Goal: Check status: Check status

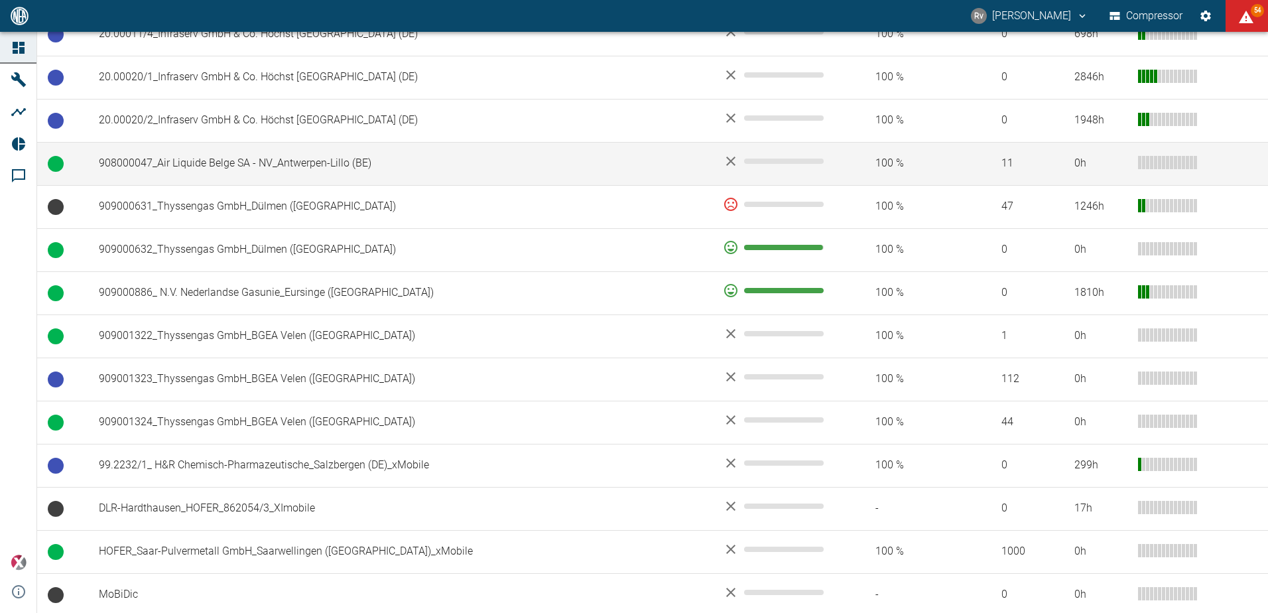
scroll to position [750, 0]
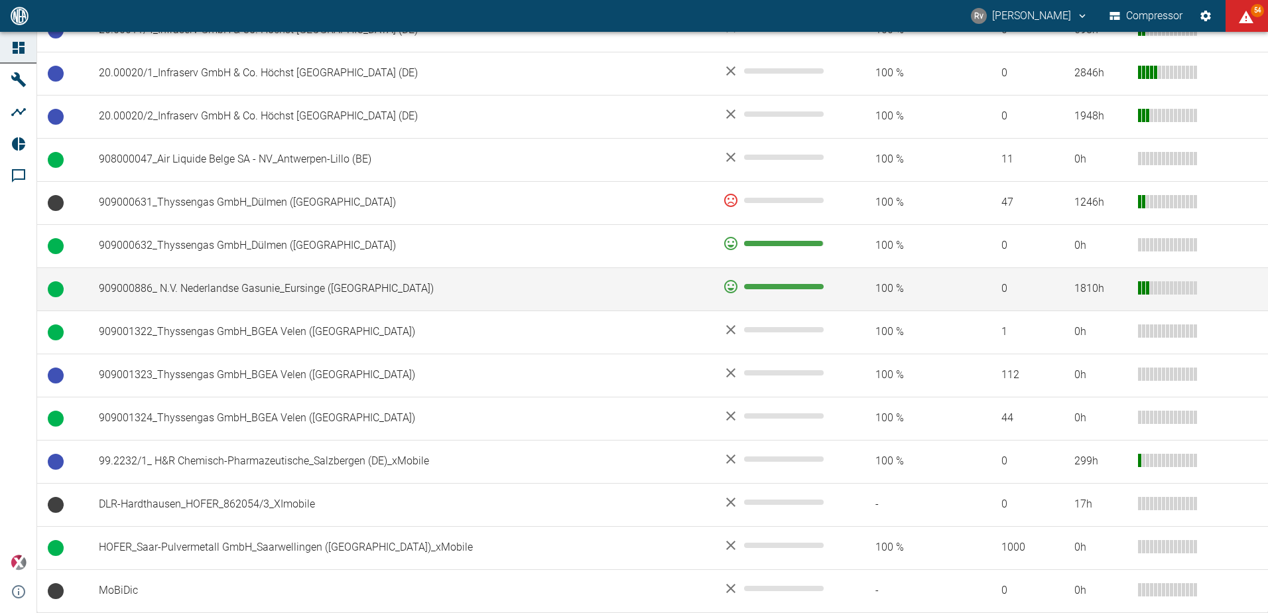
click at [539, 291] on td "909000886_ N.V. Nederlandse Gasunie_Eursinge ([GEOGRAPHIC_DATA])" at bounding box center [400, 288] width 624 height 43
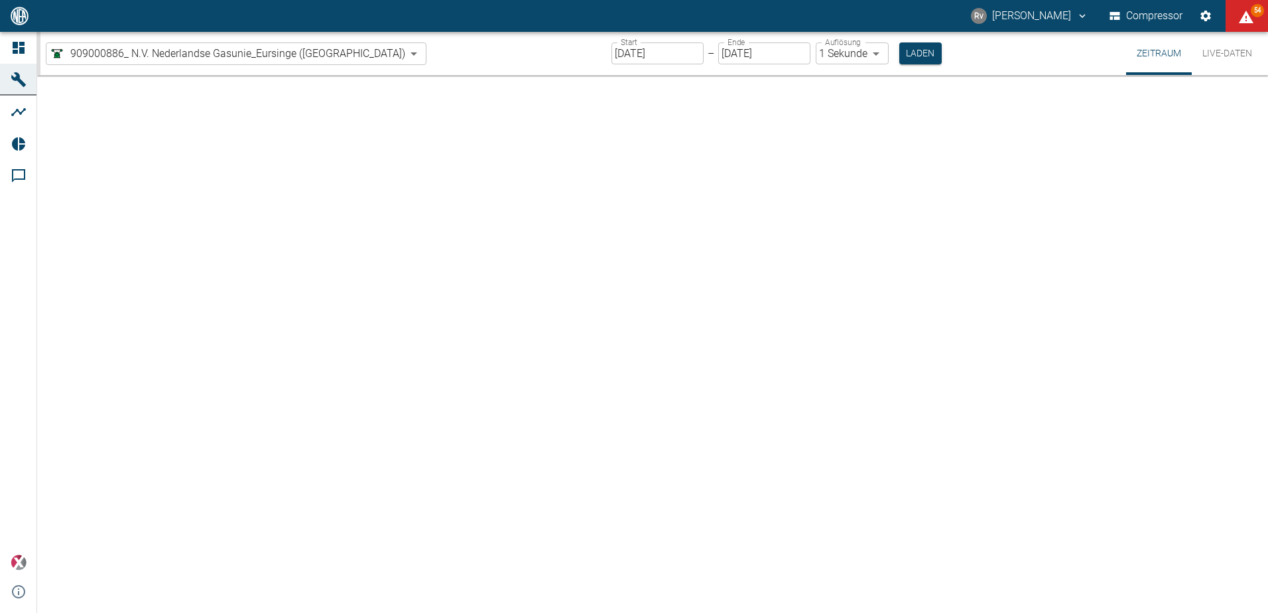
type input "2min"
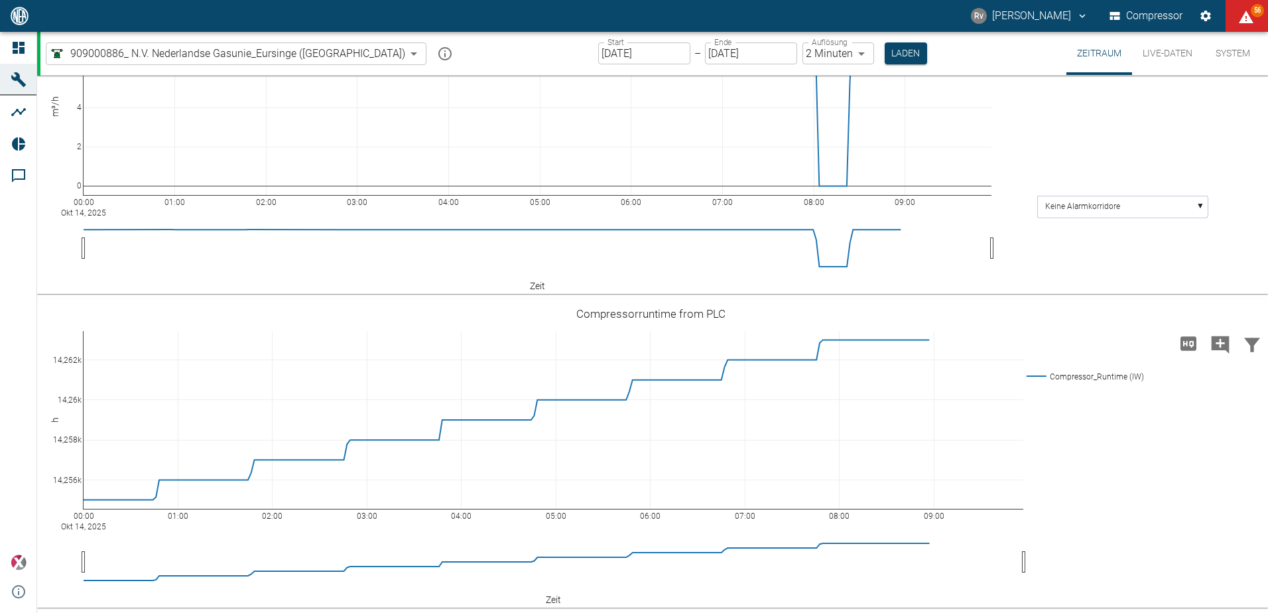
scroll to position [4170, 0]
